Goal: Transaction & Acquisition: Purchase product/service

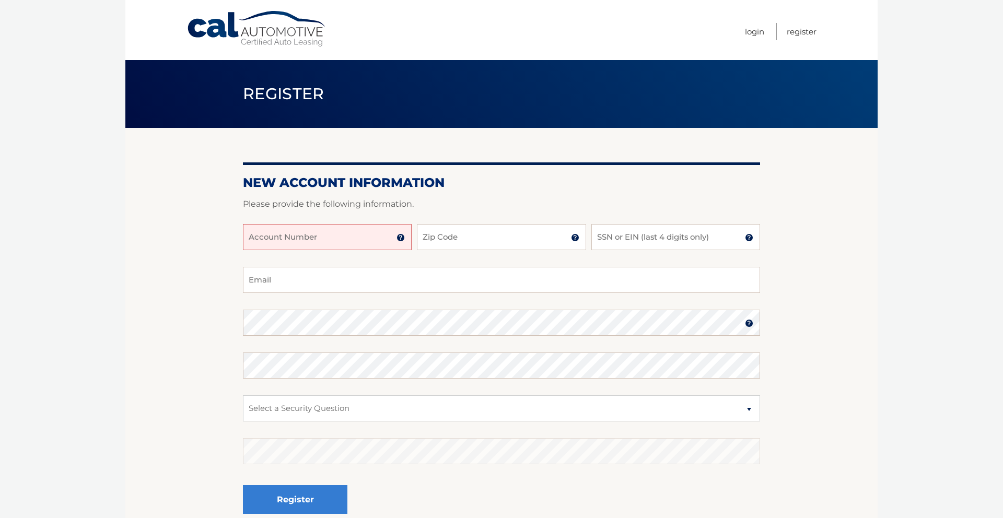
click at [337, 238] on input "Account Number" at bounding box center [327, 237] width 169 height 26
click at [276, 233] on input "Account Number" at bounding box center [327, 237] width 169 height 26
type input "44456006879"
click at [457, 238] on input "Zip Code" at bounding box center [501, 237] width 169 height 26
type input "33326"
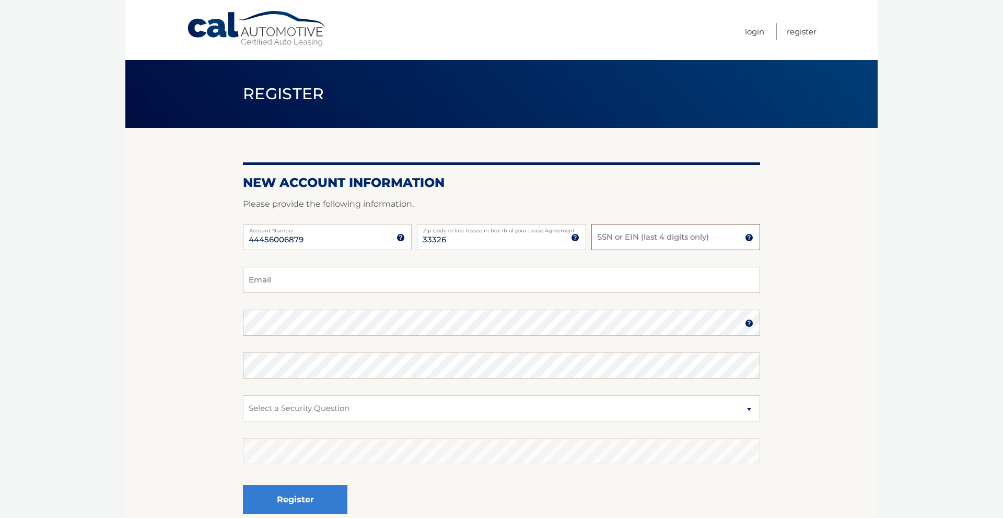
click at [626, 237] on input "SSN or EIN (last 4 digits only)" at bounding box center [676, 237] width 169 height 26
type input "5649"
click at [316, 284] on input "Email" at bounding box center [501, 280] width 517 height 26
type input "priscilla0118@gmail.com"
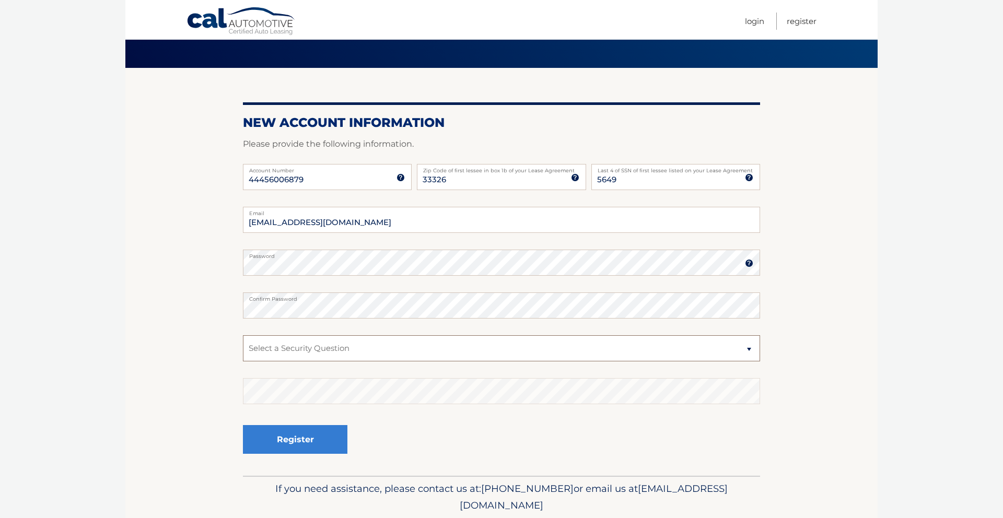
scroll to position [97, 0]
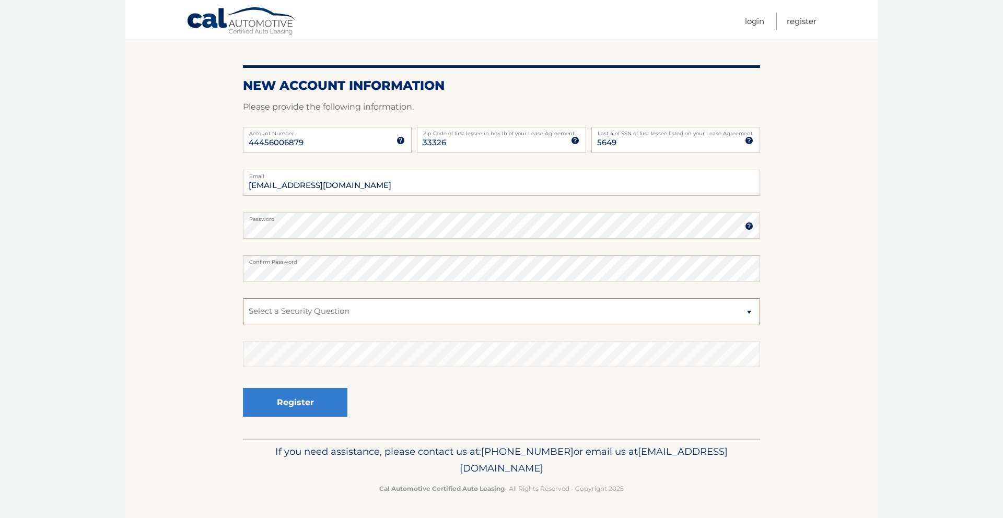
click at [471, 308] on select "Select a Security Question What was the name of your elementary school? What is…" at bounding box center [501, 311] width 517 height 26
select select "2"
click at [243, 298] on select "Select a Security Question What was the name of your elementary school? What is…" at bounding box center [501, 311] width 517 height 26
click at [320, 399] on button "Register" at bounding box center [295, 402] width 105 height 29
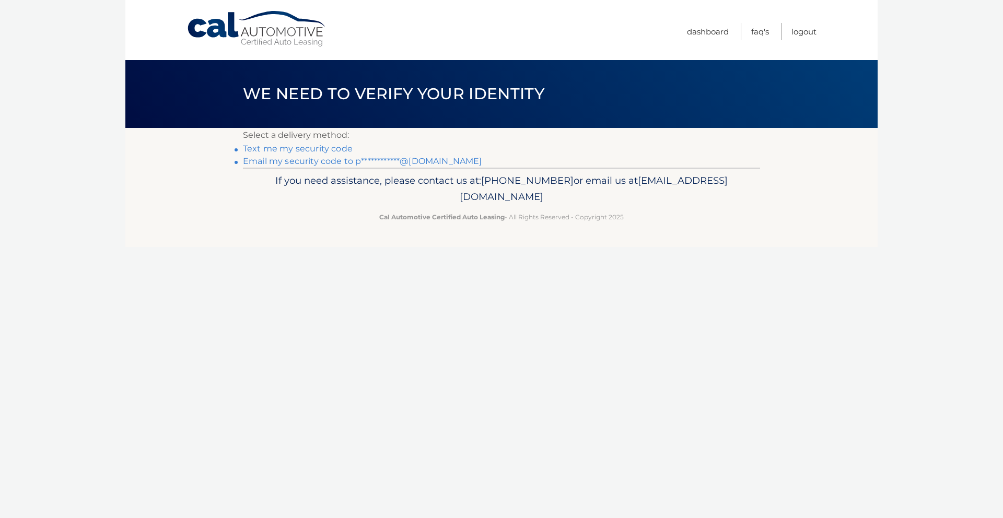
click at [312, 149] on link "Text me my security code" at bounding box center [298, 149] width 110 height 10
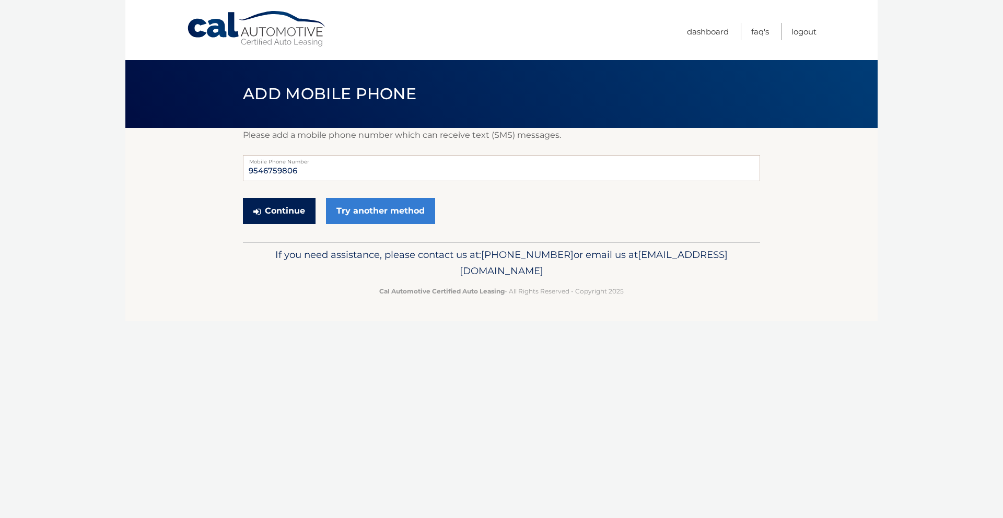
click at [286, 211] on button "Continue" at bounding box center [279, 211] width 73 height 26
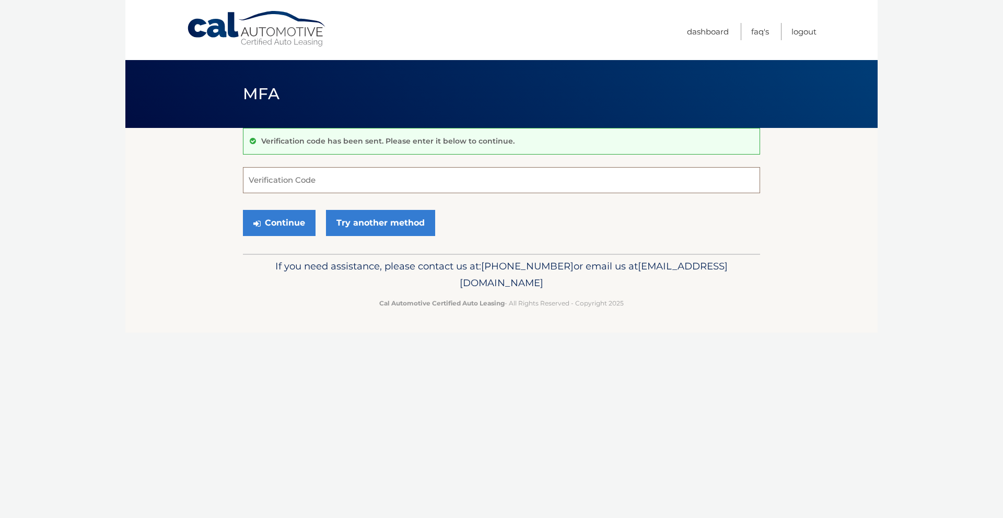
click at [303, 180] on input "Verification Code" at bounding box center [501, 180] width 517 height 26
type input "049995"
click at [282, 224] on button "Continue" at bounding box center [279, 223] width 73 height 26
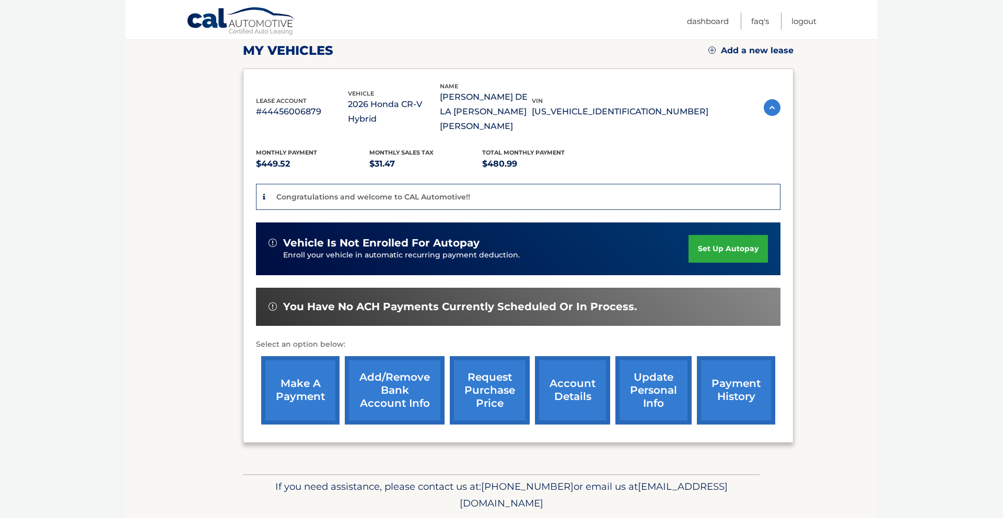
scroll to position [169, 0]
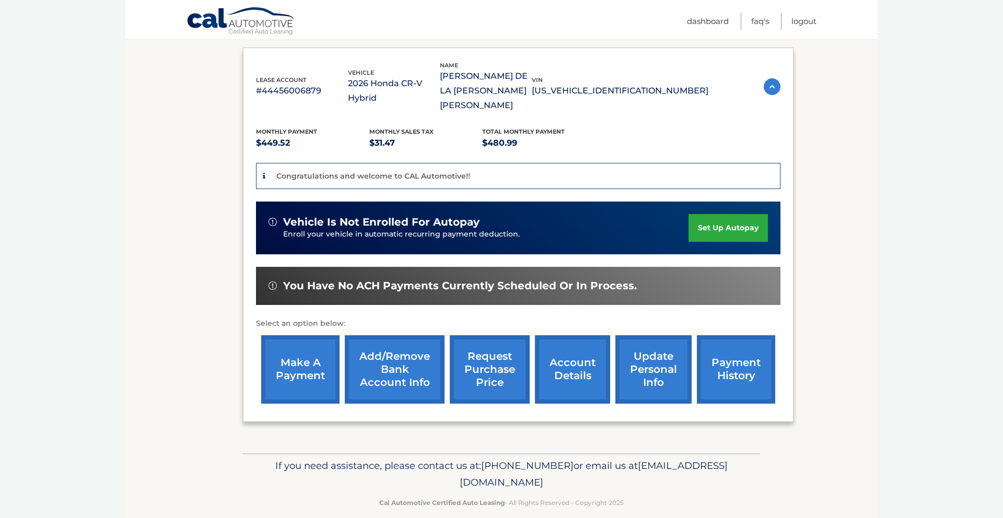
click at [303, 349] on link "make a payment" at bounding box center [300, 369] width 78 height 68
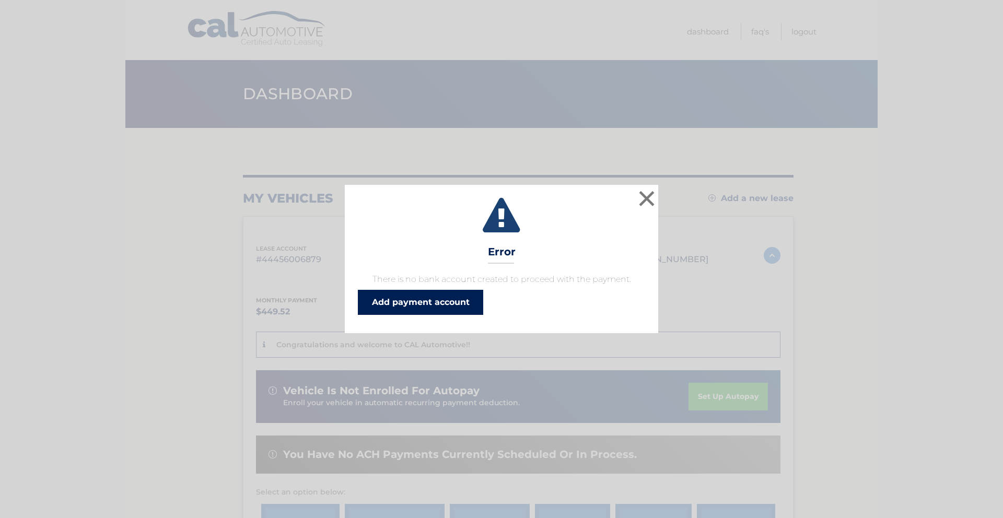
click at [421, 307] on link "Add payment account" at bounding box center [420, 302] width 125 height 25
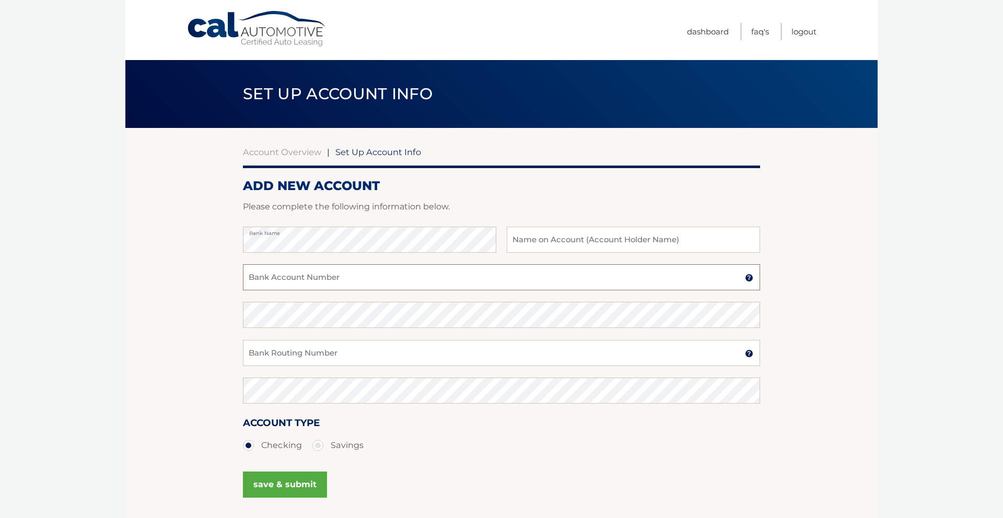
click at [309, 282] on input "Bank Account Number" at bounding box center [501, 277] width 517 height 26
type input "8990093428803"
click at [310, 354] on input "Bank Routing Number" at bounding box center [501, 353] width 517 height 26
type input "263177903"
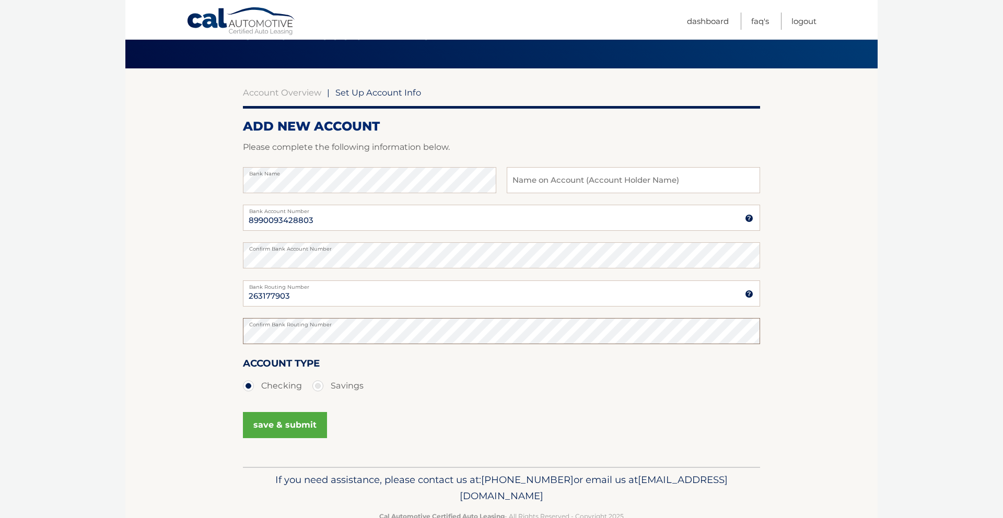
scroll to position [64, 0]
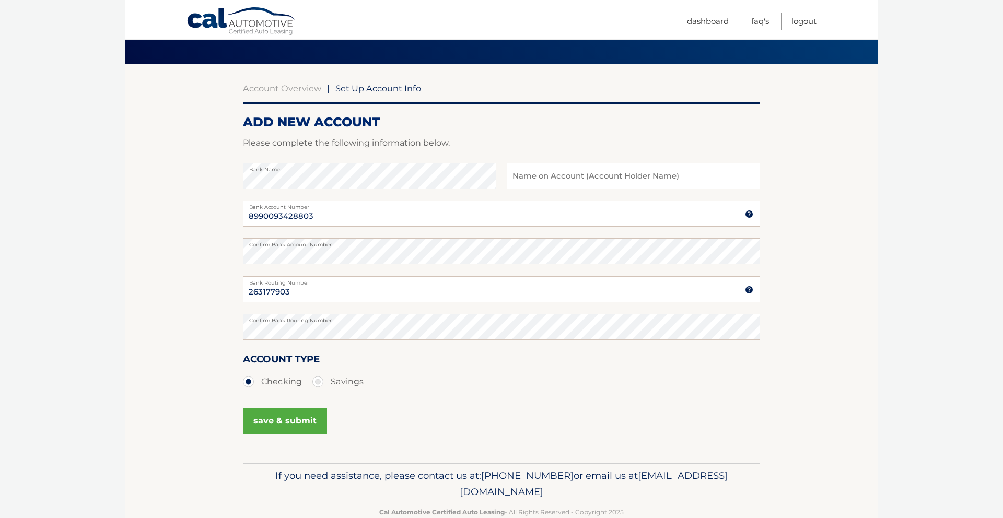
click at [536, 178] on input "text" at bounding box center [633, 176] width 253 height 26
type input "[PERSON_NAME] de la [PERSON_NAME]"
click at [497, 374] on ul "Checking Savings" at bounding box center [501, 382] width 517 height 21
click at [286, 423] on button "save & submit" at bounding box center [285, 421] width 84 height 26
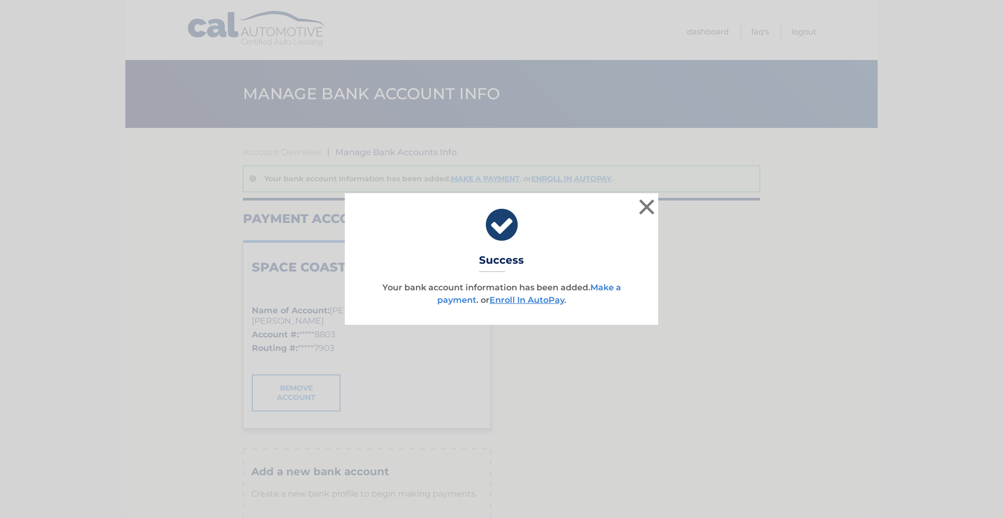
click at [602, 286] on link "Make a payment" at bounding box center [529, 294] width 184 height 22
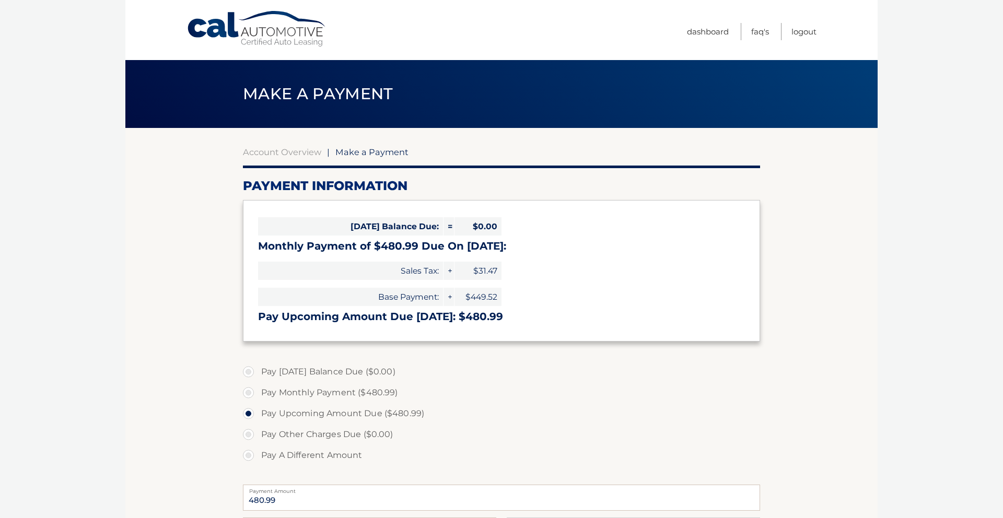
select select "ZGZhODgwNmItYTVjMy00OWM4LTg0OTgtM2U0NzlkZmU0MTYw"
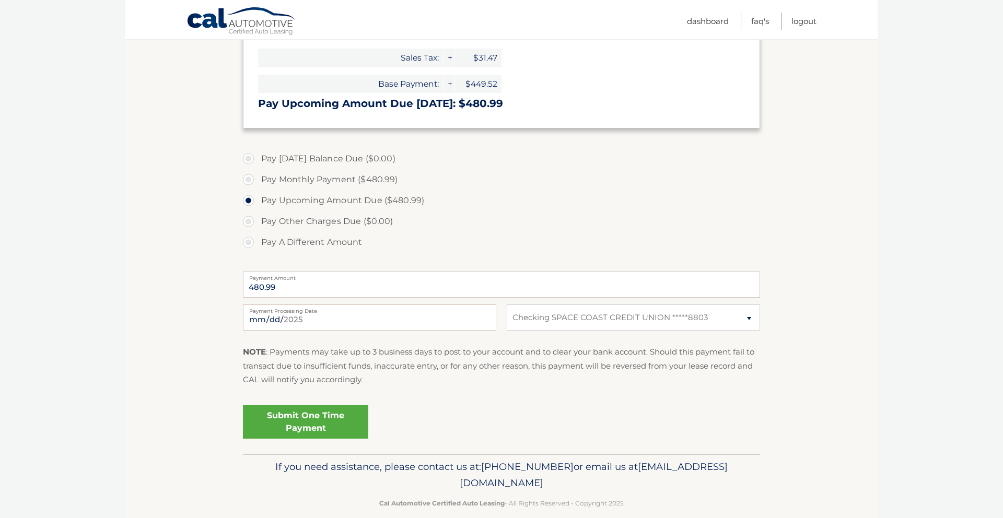
scroll to position [228, 0]
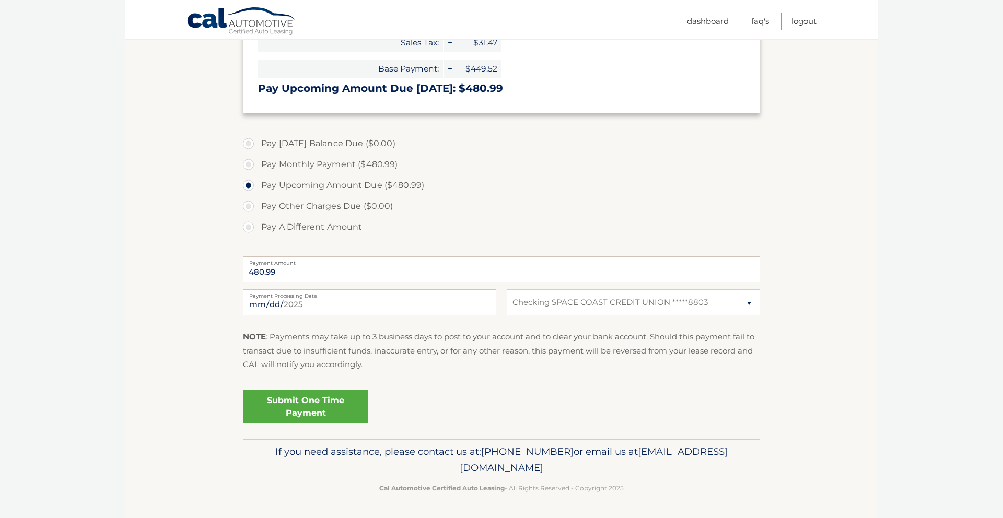
click at [300, 408] on link "Submit One Time Payment" at bounding box center [305, 406] width 125 height 33
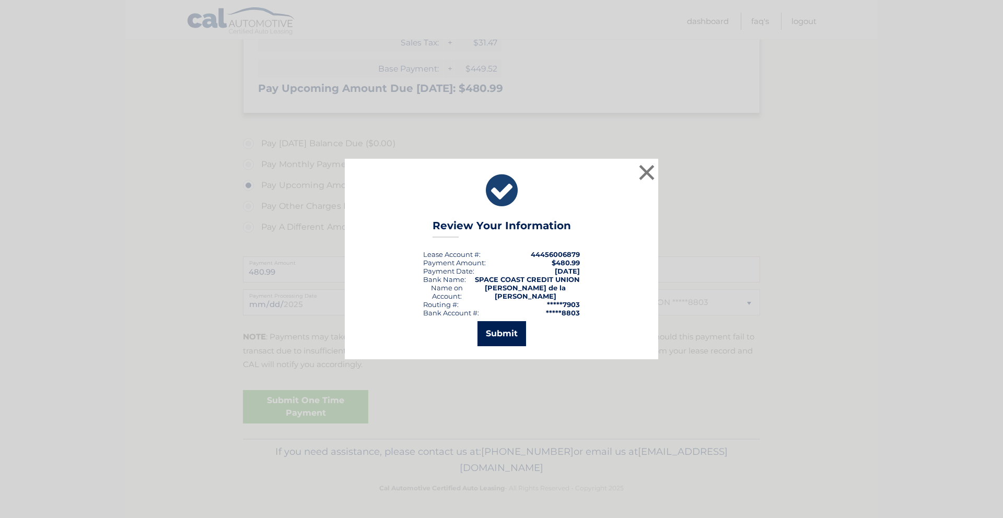
click at [504, 332] on button "Submit" at bounding box center [502, 333] width 49 height 25
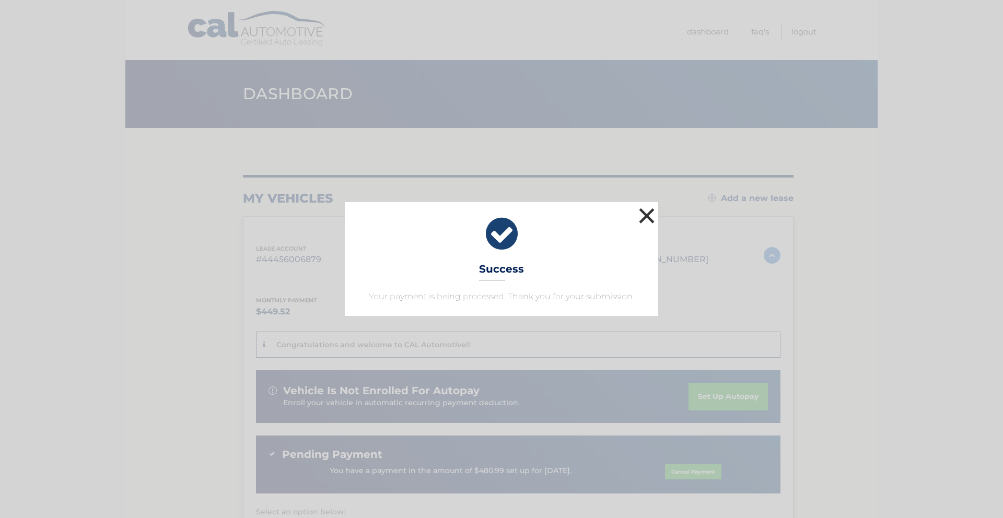
click at [645, 214] on button "×" at bounding box center [646, 215] width 21 height 21
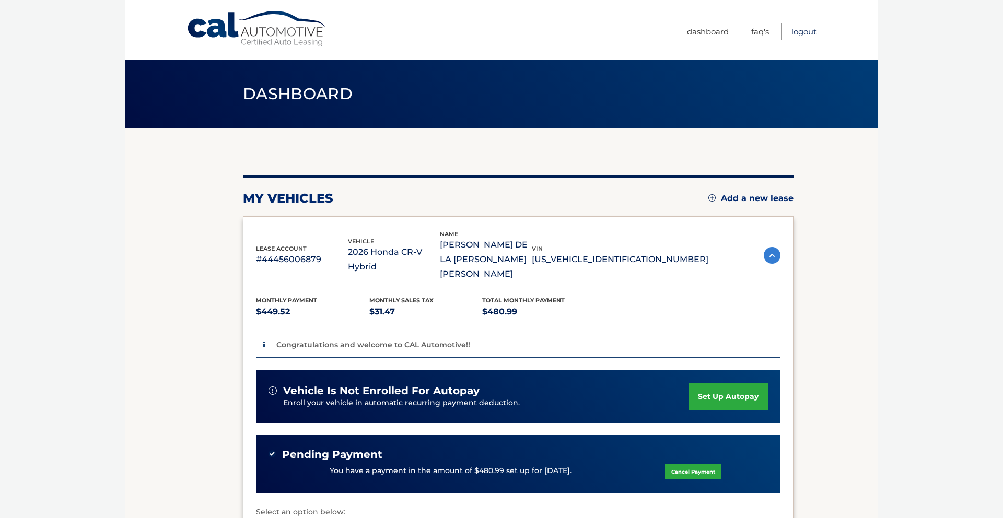
click at [808, 33] on link "Logout" at bounding box center [804, 31] width 25 height 17
